Goal: Task Accomplishment & Management: Complete application form

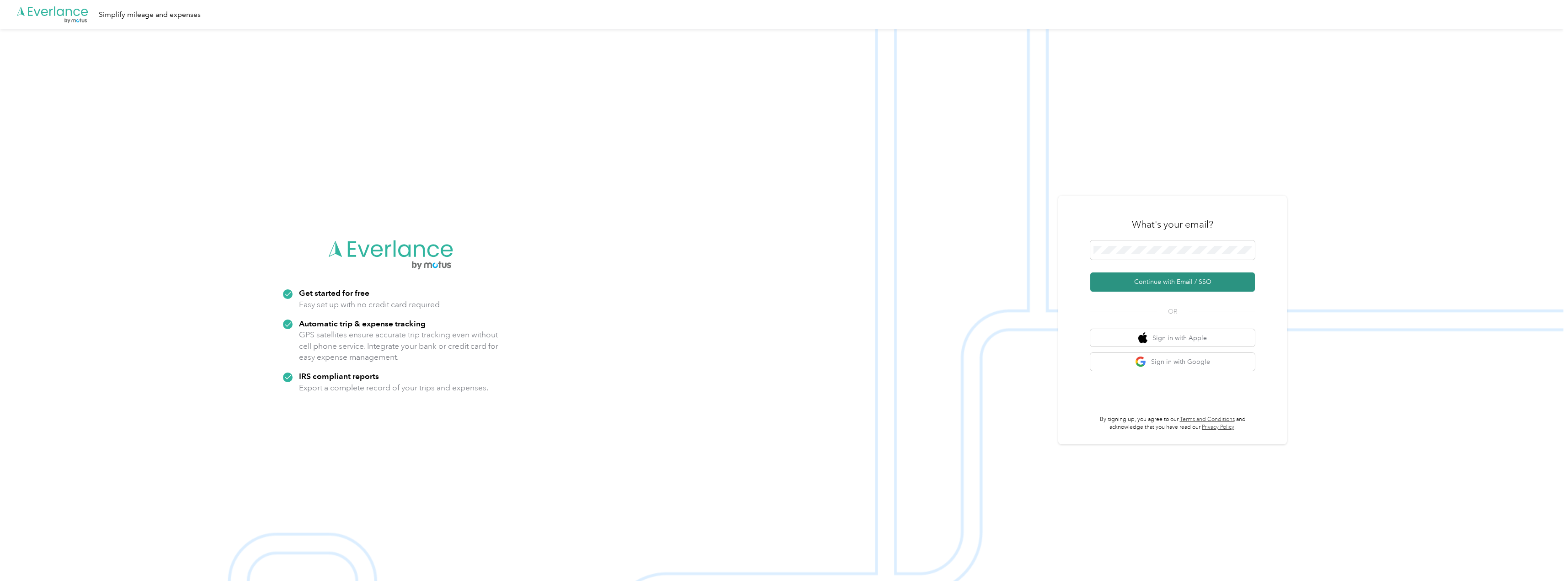
click at [1174, 279] on button "Continue with Email / SSO" at bounding box center [1172, 282] width 164 height 19
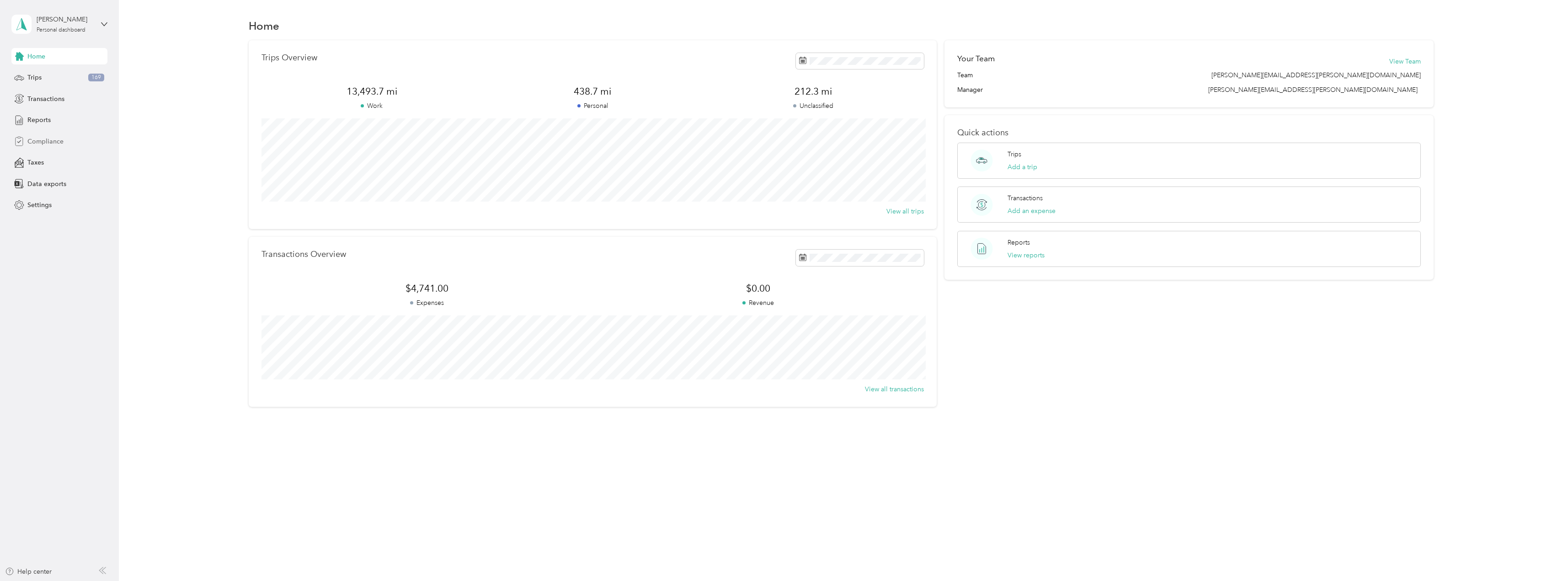
click at [41, 142] on span "Compliance" at bounding box center [45, 142] width 36 height 10
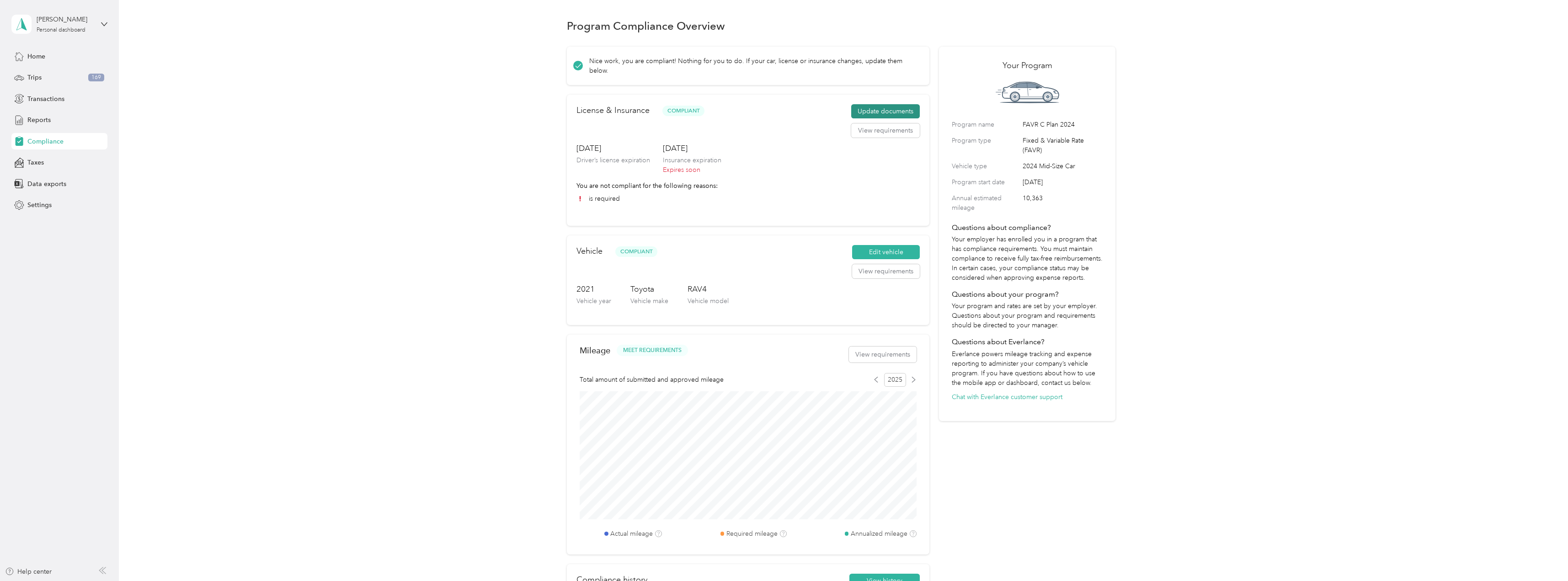
click at [880, 113] on button "Update documents" at bounding box center [885, 111] width 69 height 15
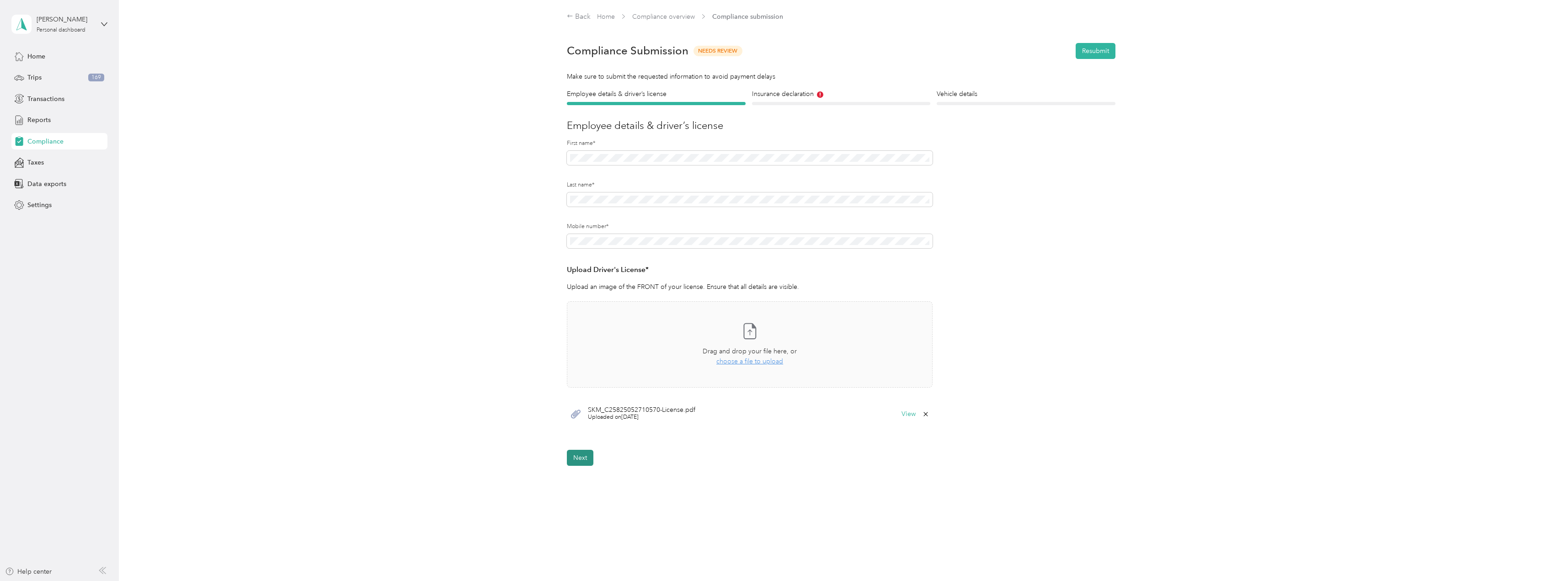
click at [581, 459] on button "Next" at bounding box center [580, 457] width 27 height 16
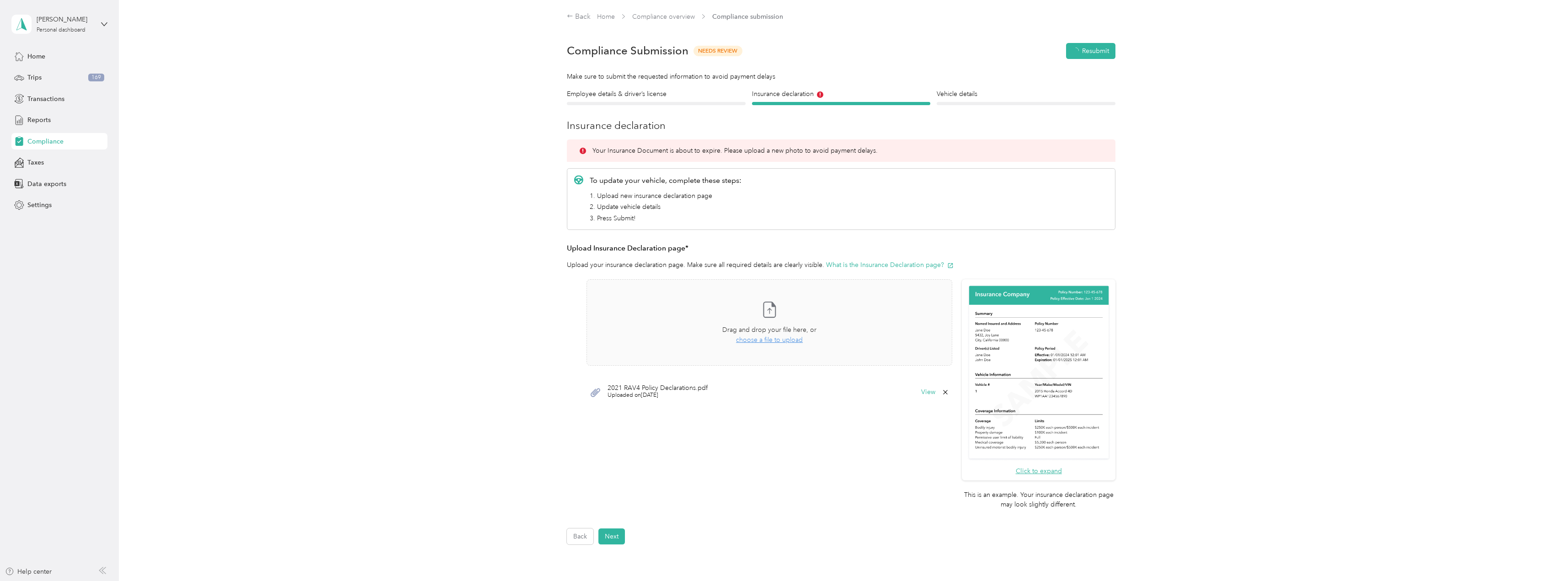
scroll to position [12, 0]
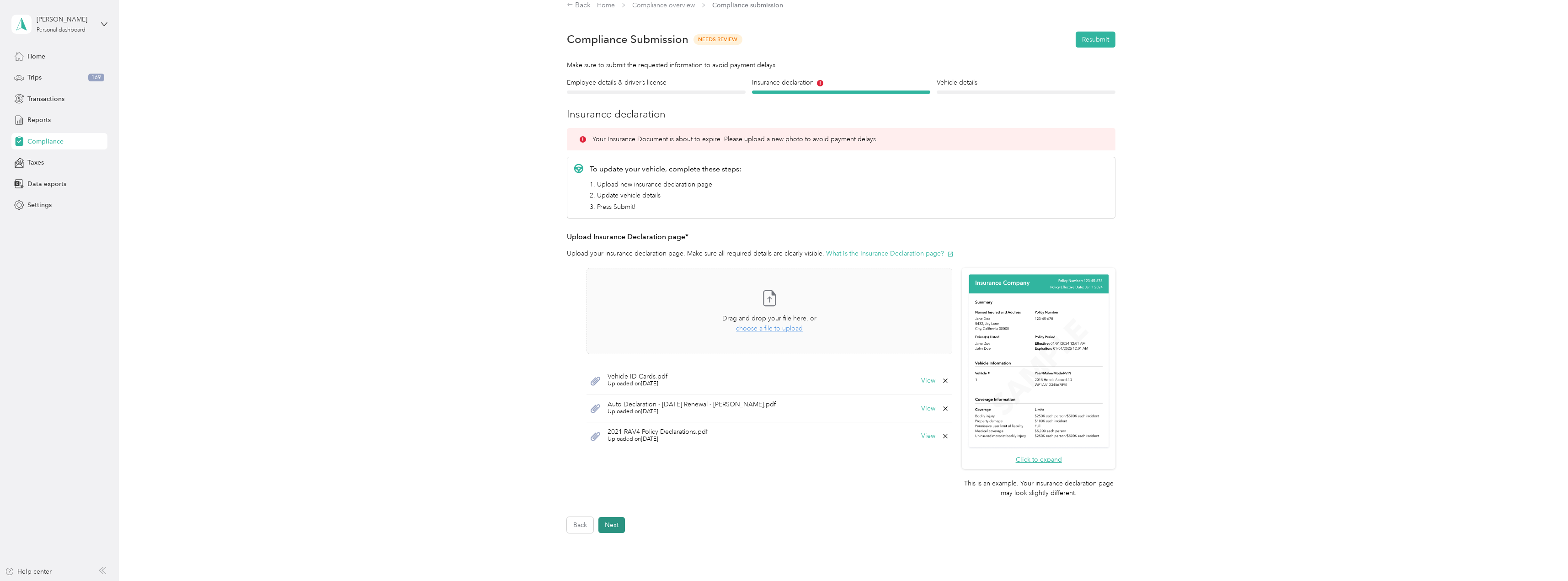
click at [612, 526] on button "Next" at bounding box center [612, 524] width 27 height 16
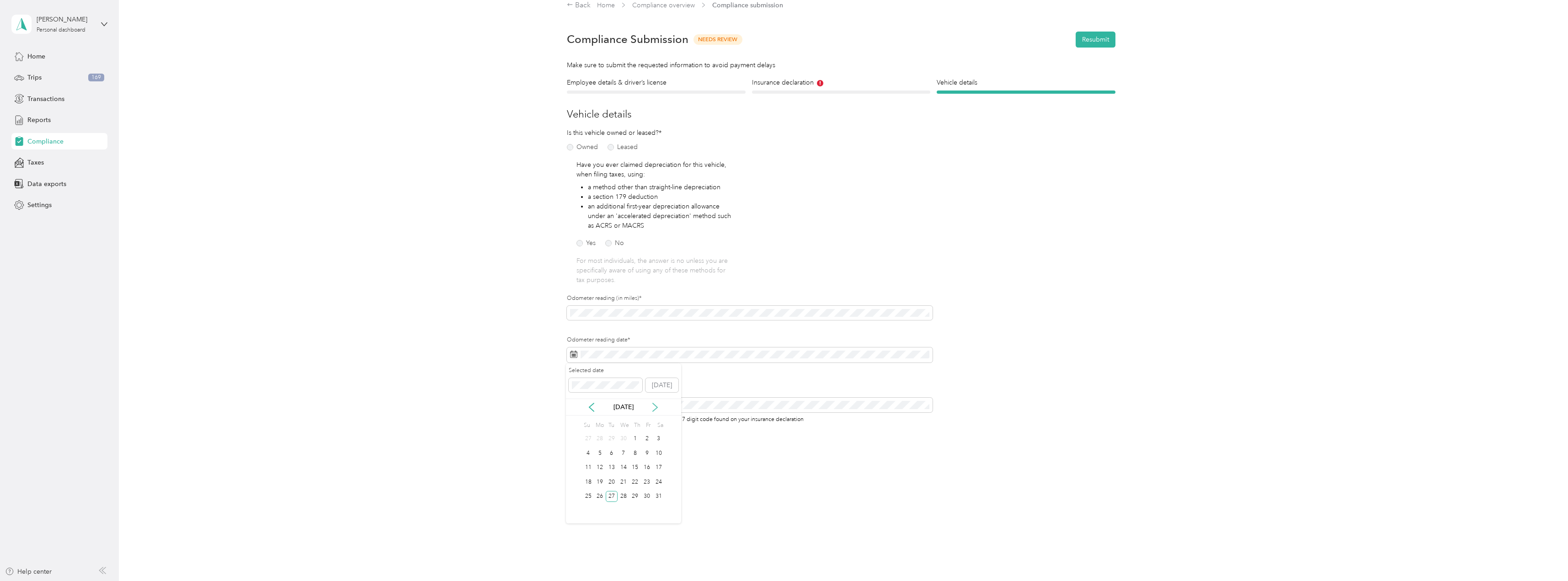
click at [653, 407] on icon at bounding box center [655, 407] width 9 height 9
click at [663, 387] on button "[DATE]" at bounding box center [662, 385] width 33 height 15
click at [620, 448] on button "Resubmit" at bounding box center [618, 450] width 40 height 16
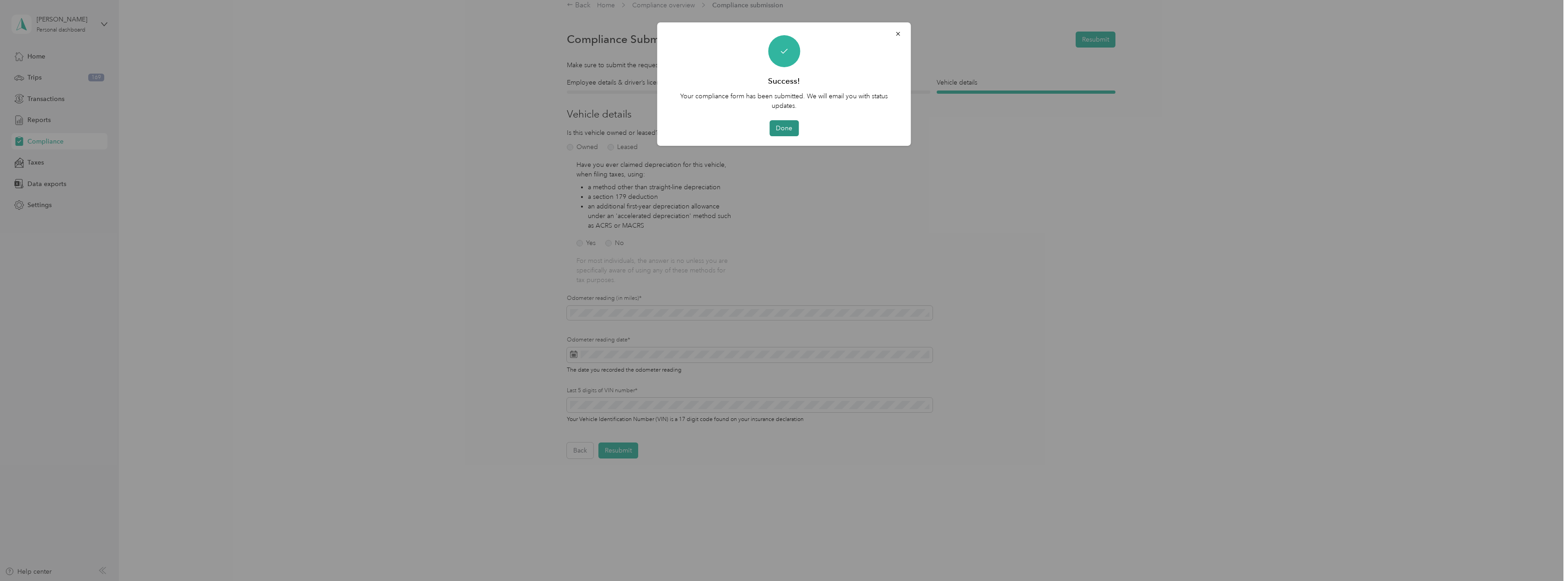
click at [787, 130] on button "Done" at bounding box center [784, 128] width 29 height 16
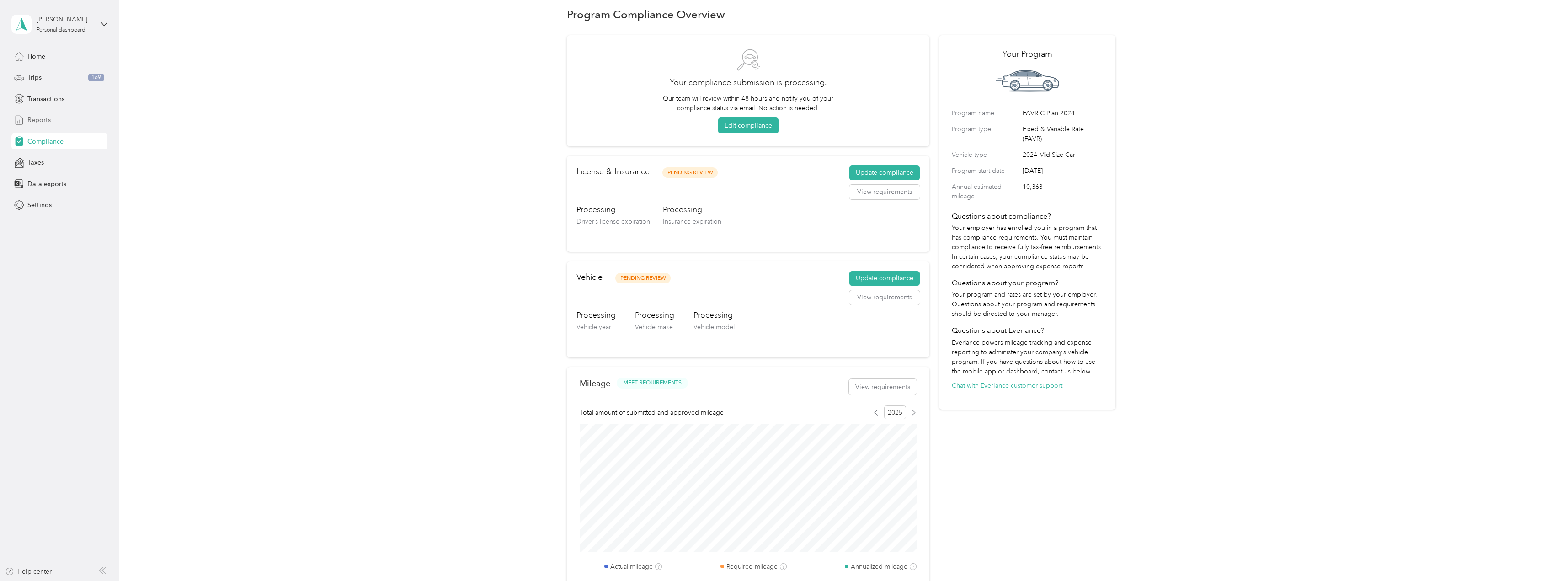
click at [40, 120] on span "Reports" at bounding box center [39, 120] width 23 height 10
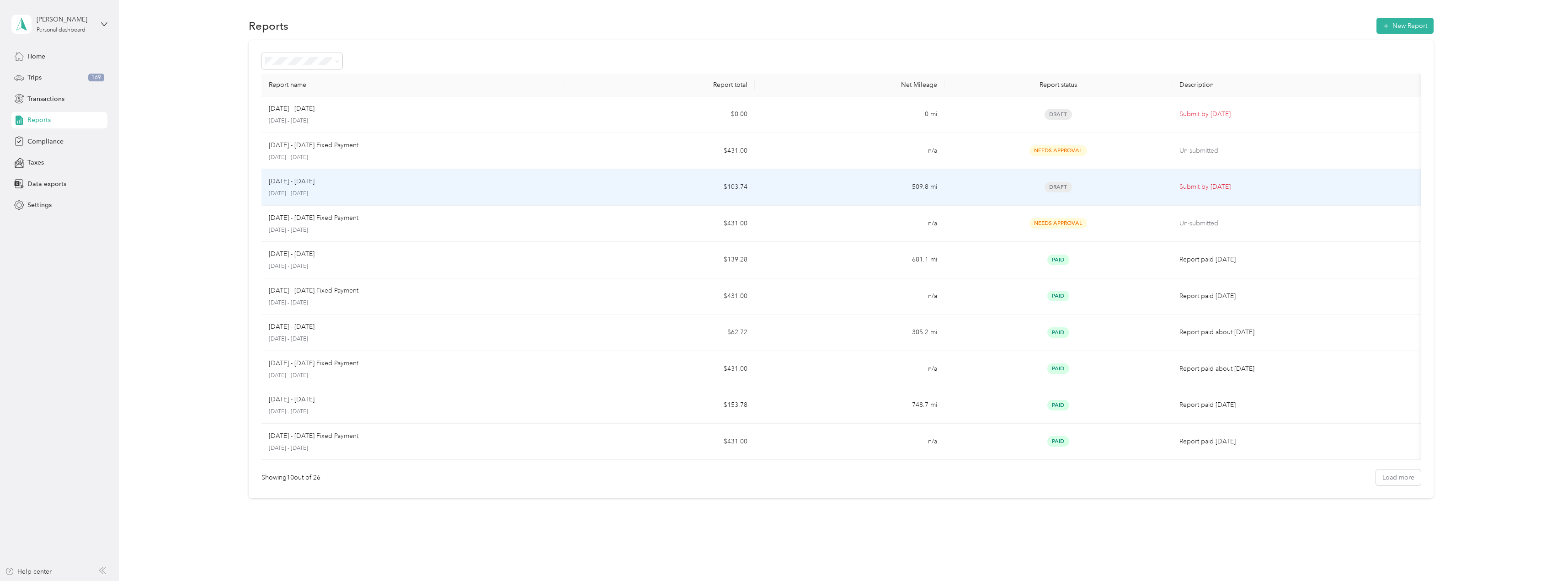
click at [1216, 191] on p "Submit by [DATE]" at bounding box center [1298, 187] width 238 height 10
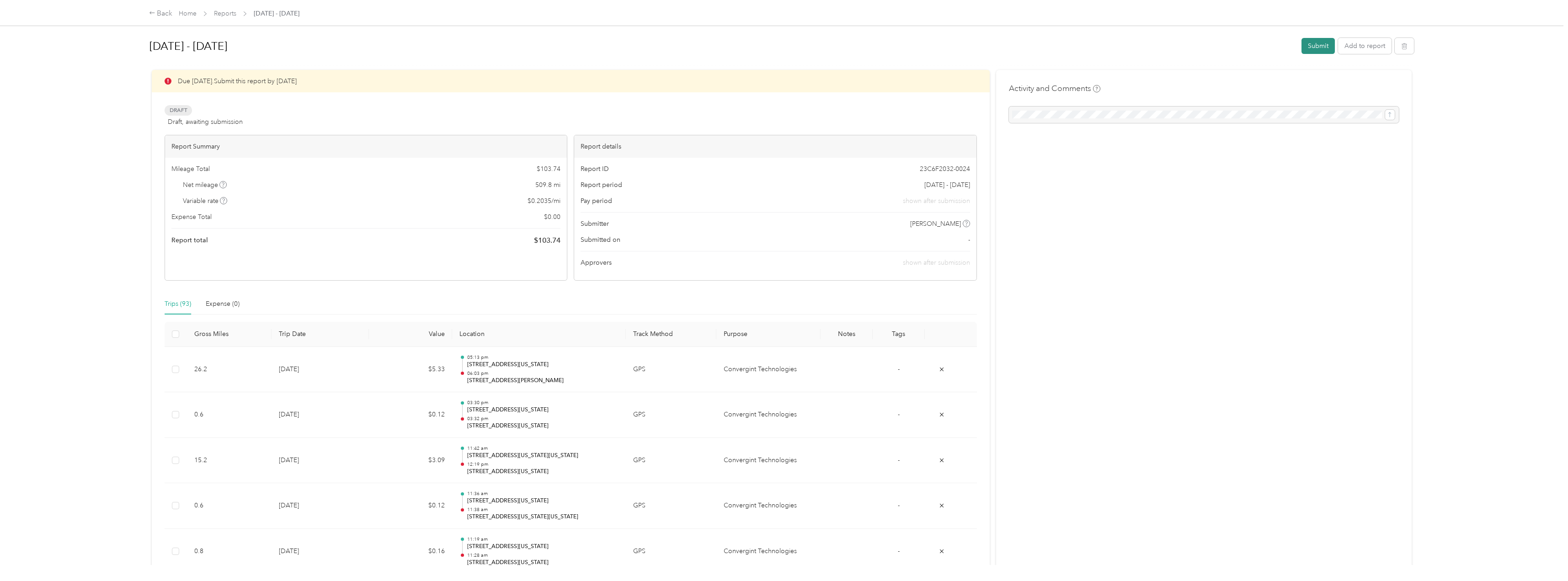
click at [1320, 46] on button "Submit" at bounding box center [1318, 46] width 33 height 16
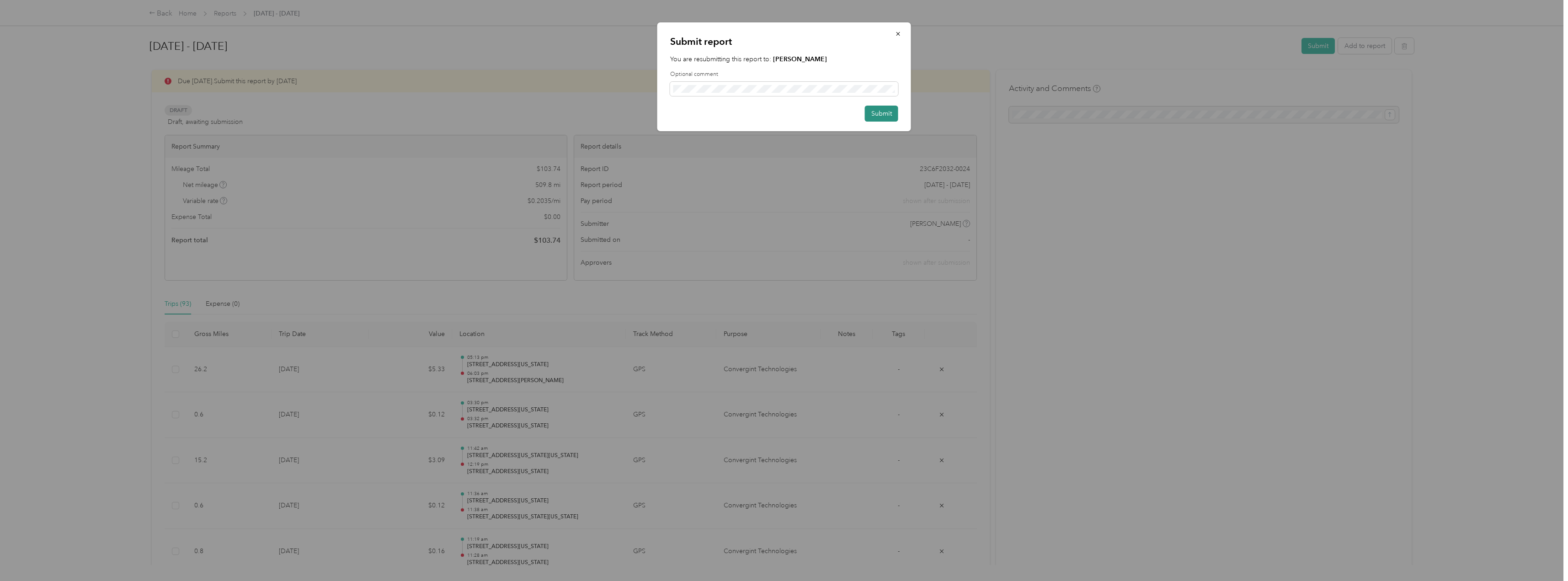
click at [882, 112] on button "Submit" at bounding box center [881, 113] width 33 height 16
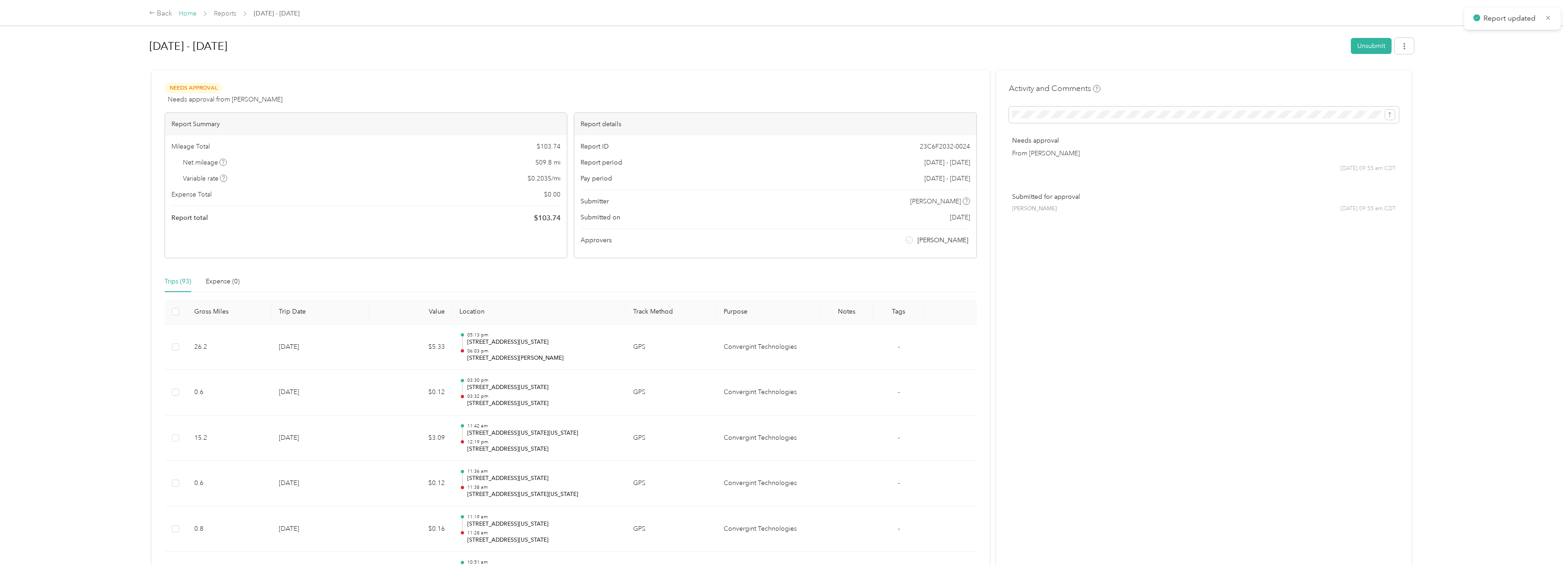
click at [186, 14] on link "Home" at bounding box center [187, 13] width 18 height 8
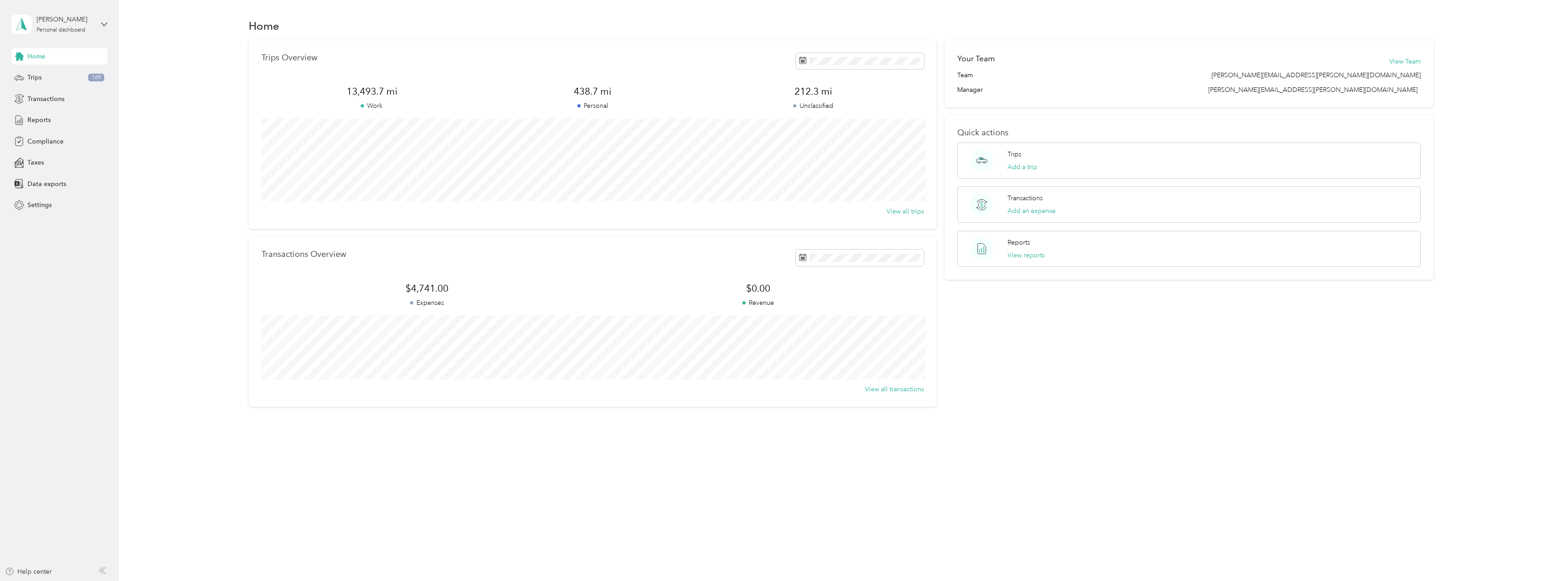
click at [38, 56] on span "Home" at bounding box center [36, 57] width 18 height 10
